Goal: Navigation & Orientation: Find specific page/section

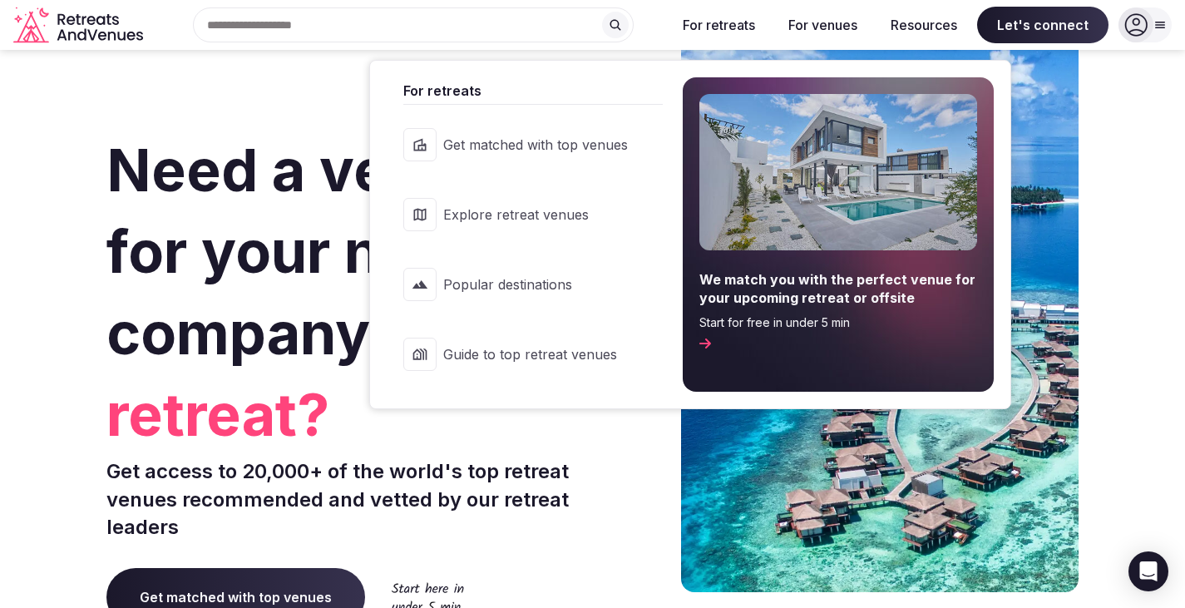
click at [556, 219] on span "Explore retreat venues" at bounding box center [535, 214] width 185 height 18
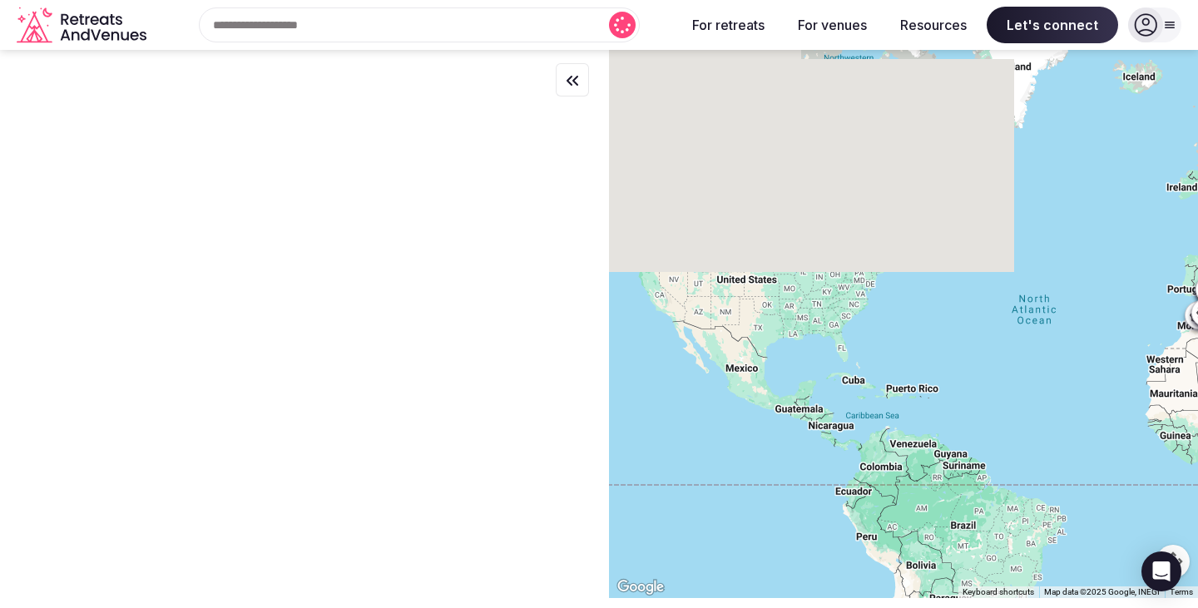
drag, startPoint x: 715, startPoint y: 310, endPoint x: 1150, endPoint y: 242, distance: 441.2
click at [1150, 242] on div at bounding box center [903, 324] width 589 height 548
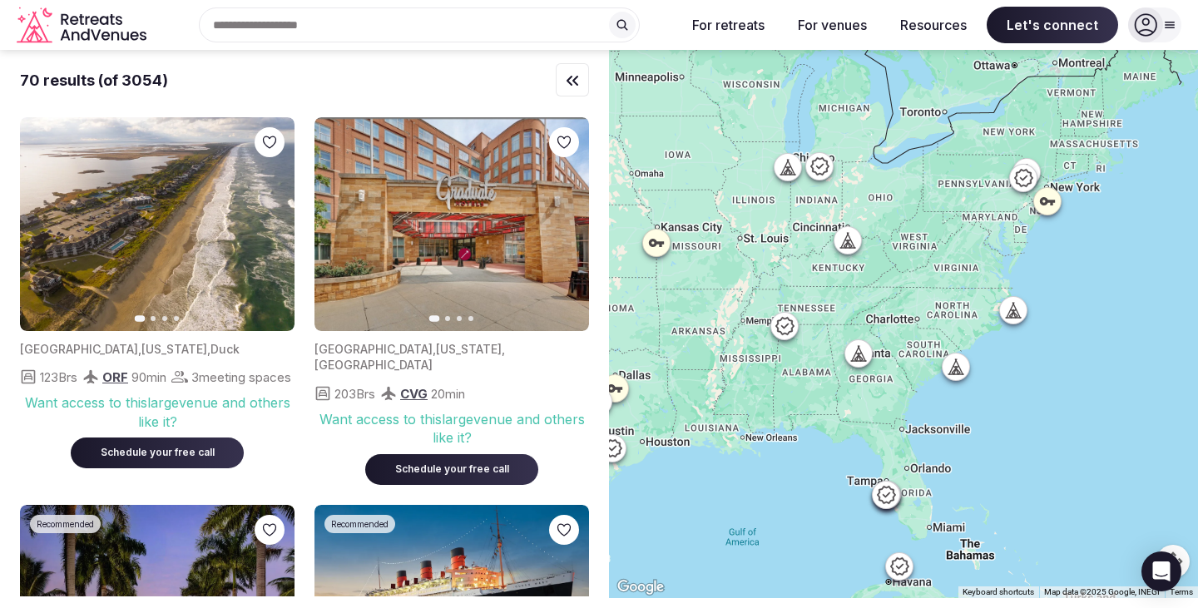
drag, startPoint x: 1002, startPoint y: 289, endPoint x: 931, endPoint y: 329, distance: 80.8
click at [931, 329] on div at bounding box center [903, 324] width 589 height 548
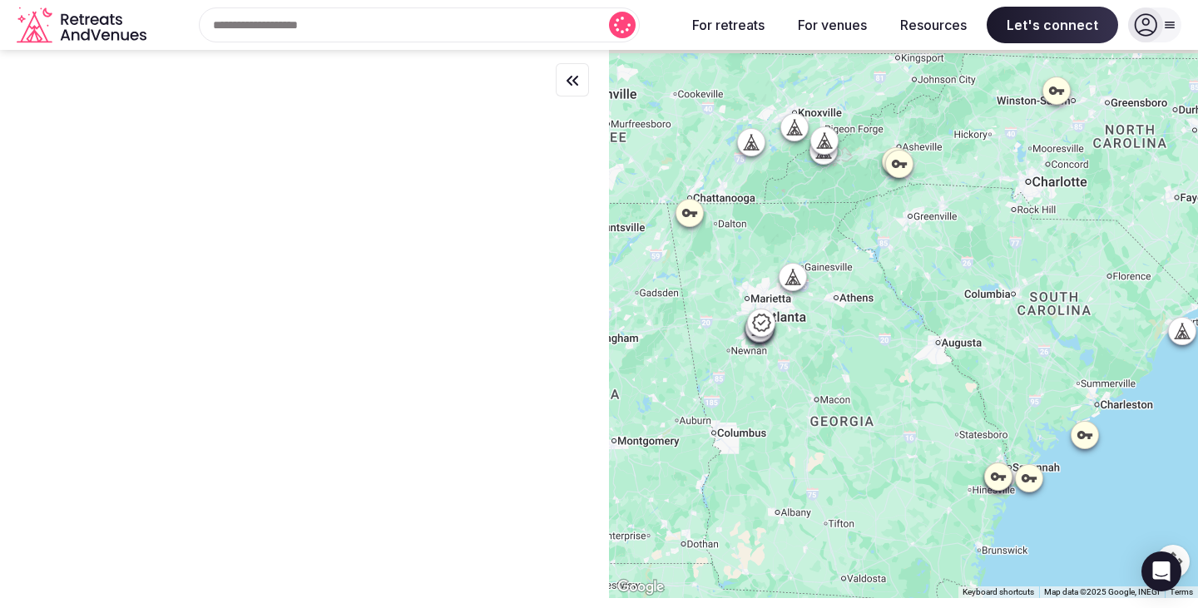
drag, startPoint x: 906, startPoint y: 339, endPoint x: 912, endPoint y: 378, distance: 40.4
click at [912, 378] on div at bounding box center [903, 324] width 589 height 548
